Goal: Information Seeking & Learning: Understand process/instructions

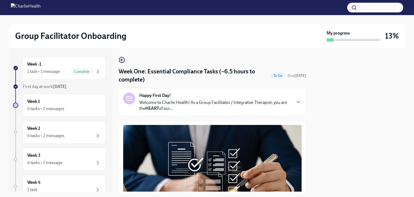
scroll to position [805, 0]
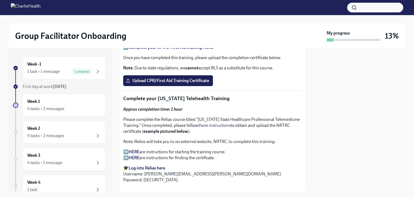
drag, startPoint x: 0, startPoint y: 0, endPoint x: 367, endPoint y: 141, distance: 392.7
click at [367, 141] on div at bounding box center [359, 119] width 93 height 143
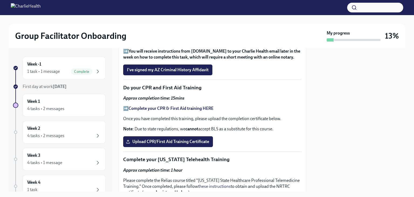
scroll to position [746, 0]
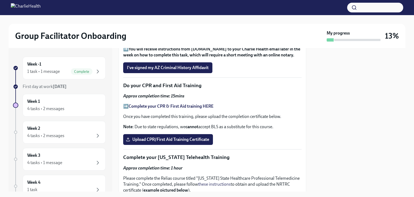
click at [179, 104] on strong "Complete your CPR & First Aid training HERE" at bounding box center [171, 106] width 85 height 5
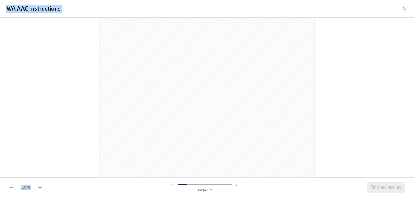
scroll to position [543, 0]
drag, startPoint x: 303, startPoint y: 188, endPoint x: 316, endPoint y: 201, distance: 18.5
click at [316, 196] on html "Group Facilitator Onboarding My progress 13% Week -1 1 task • 1 message Complet…" at bounding box center [207, 98] width 414 height 197
